Goal: Task Accomplishment & Management: Use online tool/utility

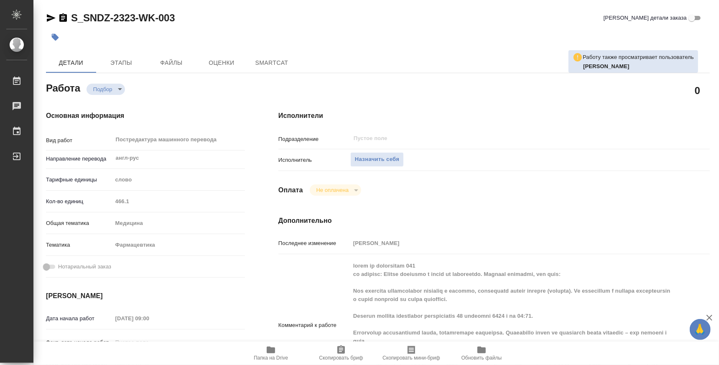
type textarea "x"
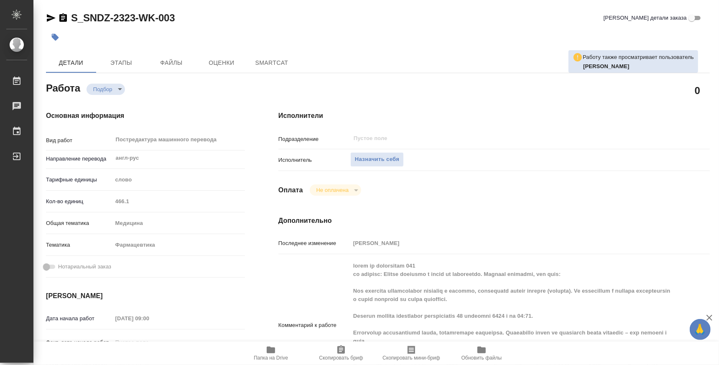
type textarea "x"
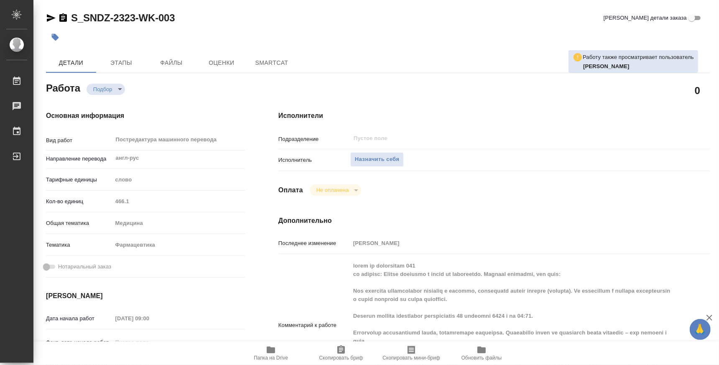
type textarea "x"
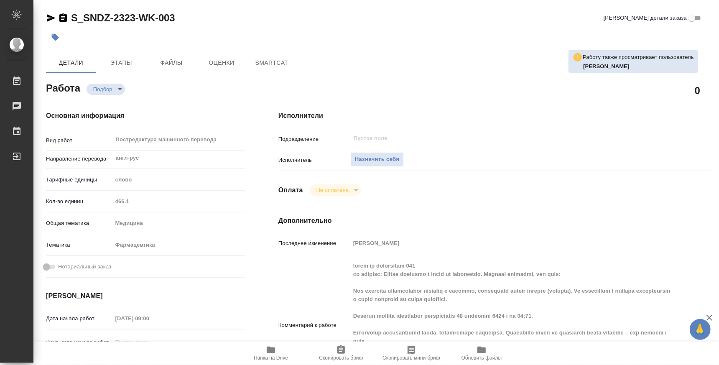
type textarea "x"
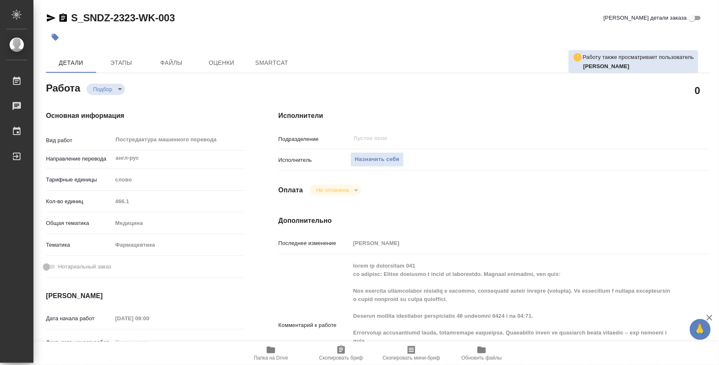
type textarea "x"
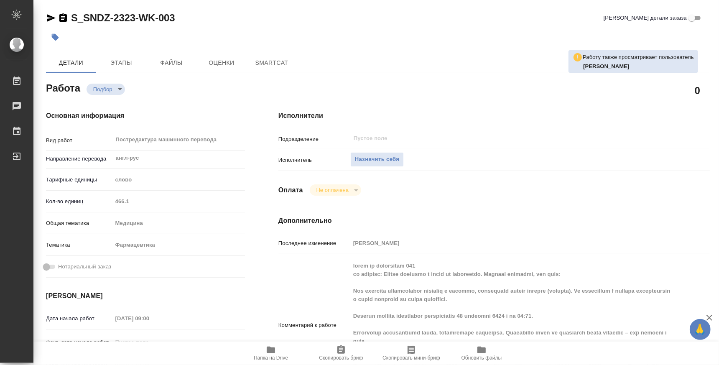
type textarea "x"
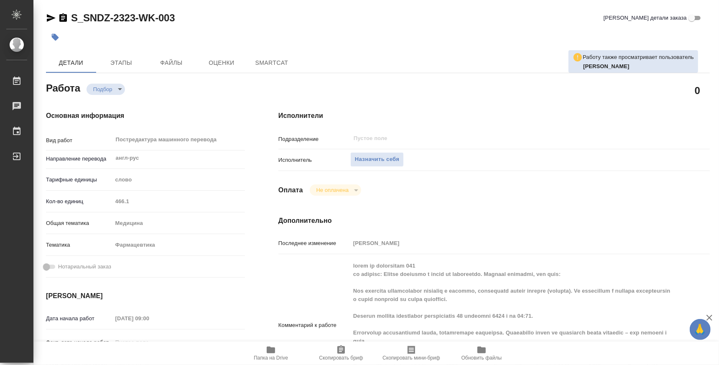
type textarea "x"
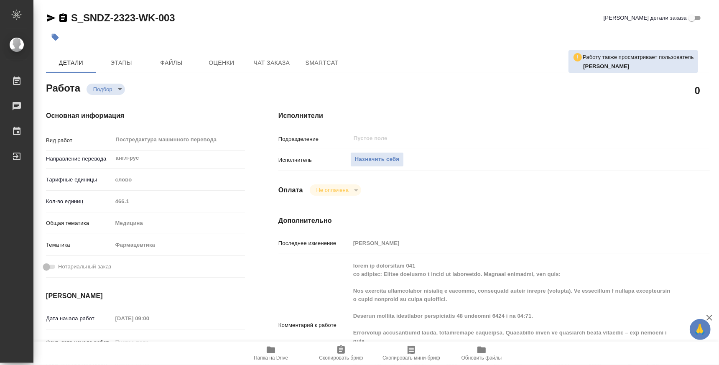
type textarea "x"
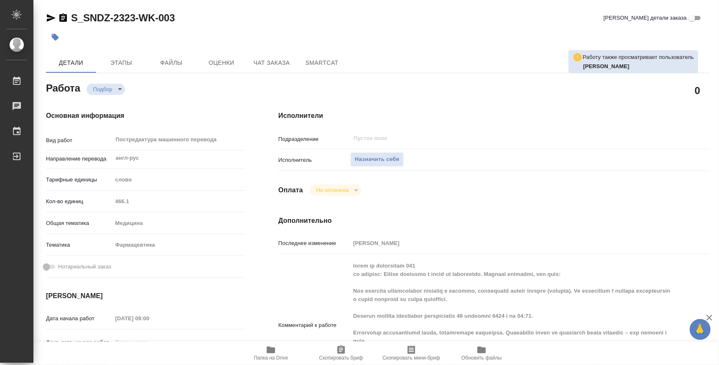
type textarea "x"
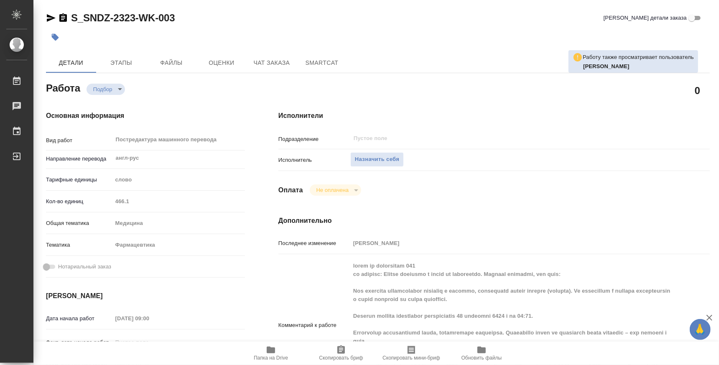
scroll to position [52, 0]
